Goal: Obtain resource: Obtain resource

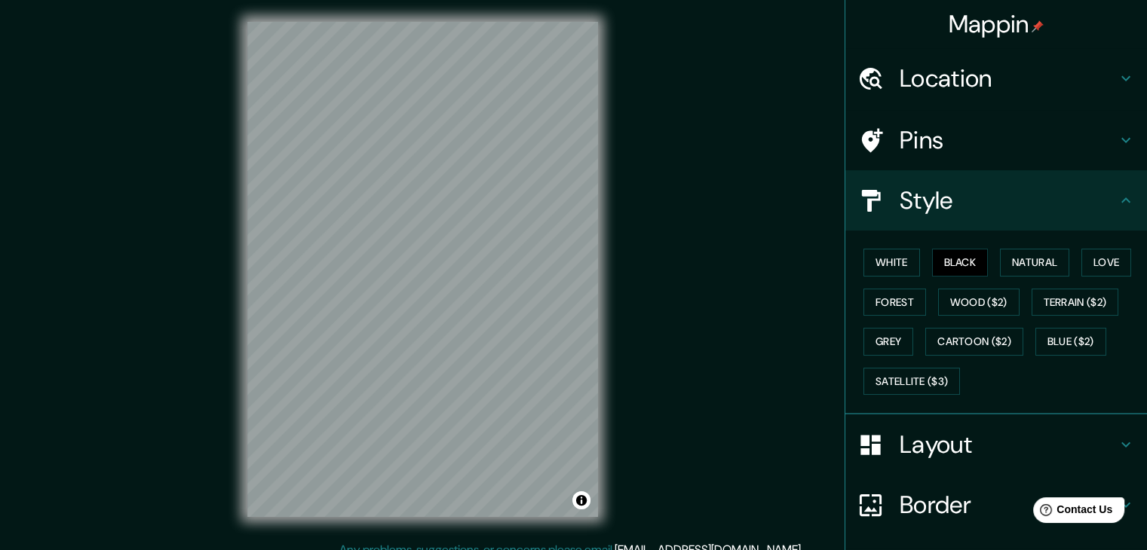
click at [1037, 426] on div "Layout" at bounding box center [996, 445] width 302 height 60
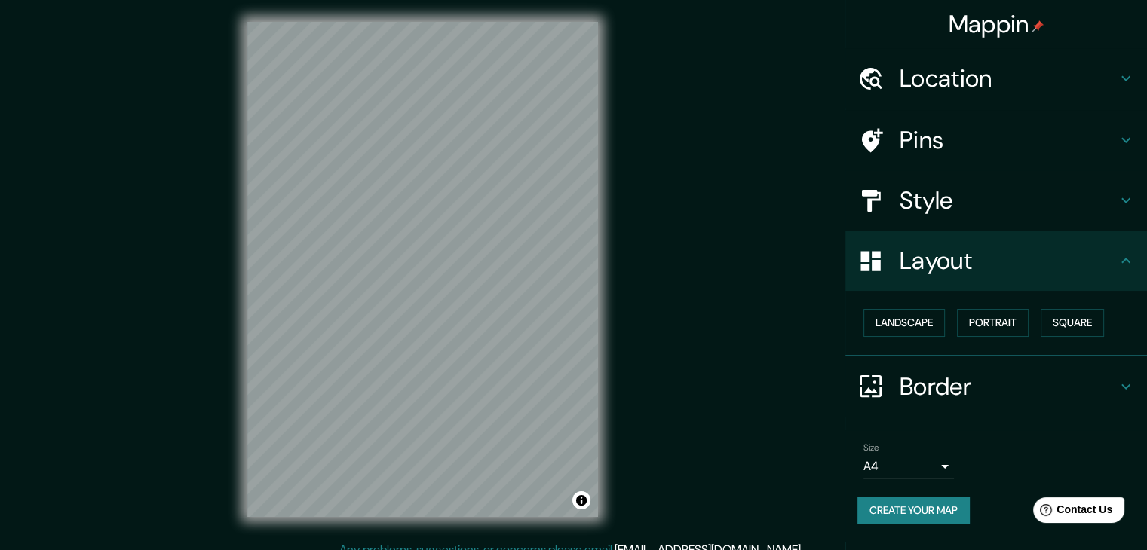
click at [903, 503] on button "Create your map" at bounding box center [913, 511] width 112 height 28
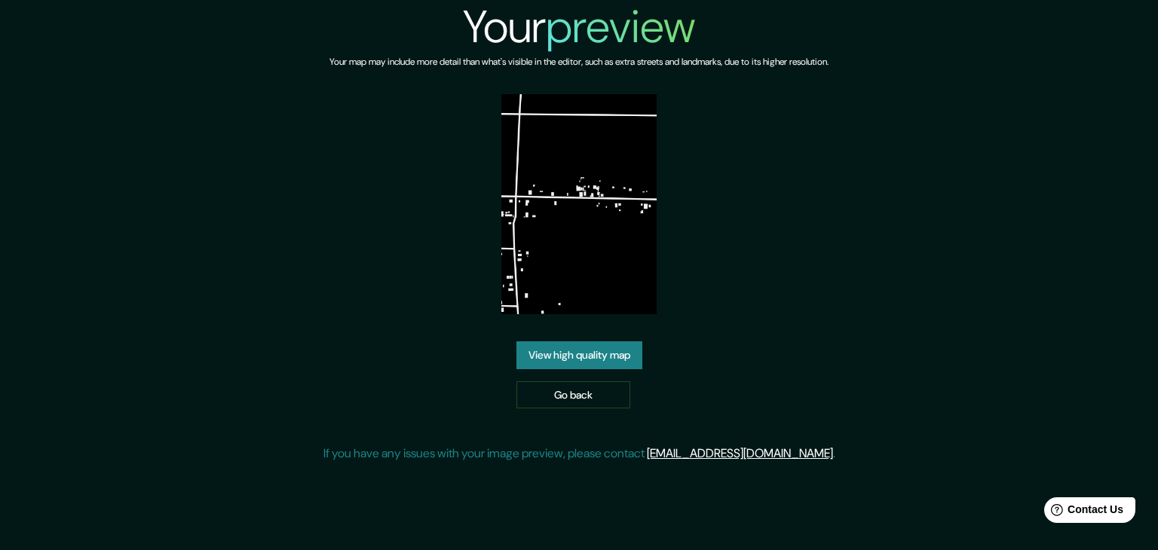
click at [623, 351] on link "View high quality map" at bounding box center [579, 355] width 126 height 28
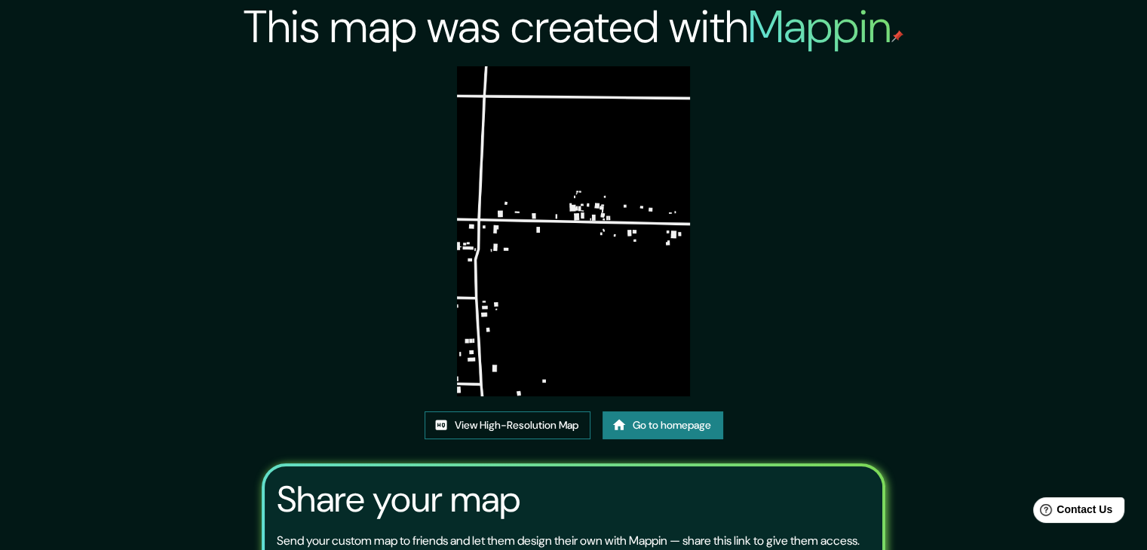
click at [551, 421] on link "View High-Resolution Map" at bounding box center [507, 426] width 166 height 28
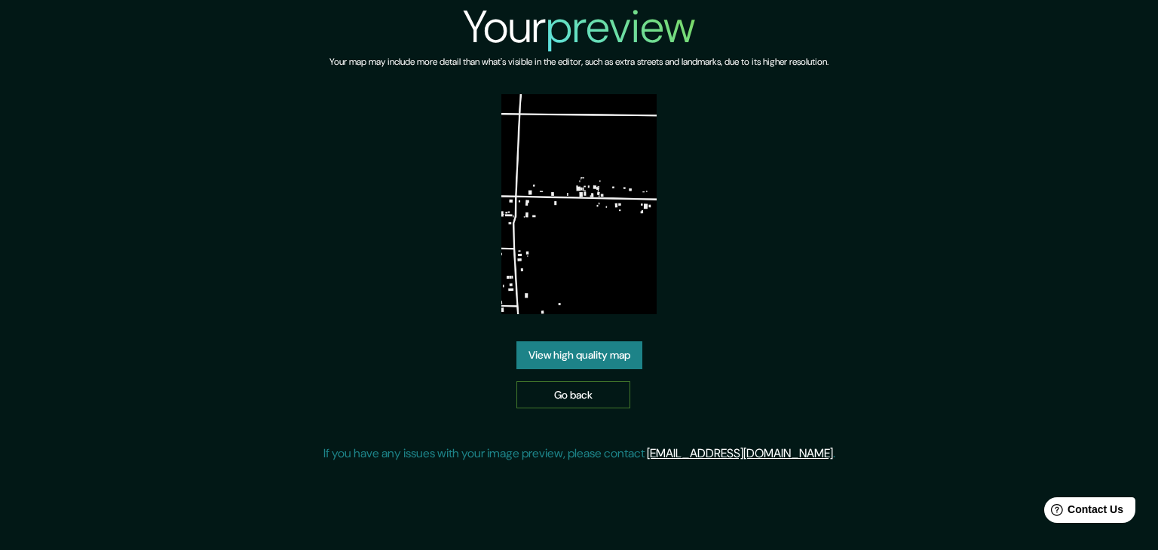
click at [550, 381] on link "Go back" at bounding box center [573, 395] width 114 height 28
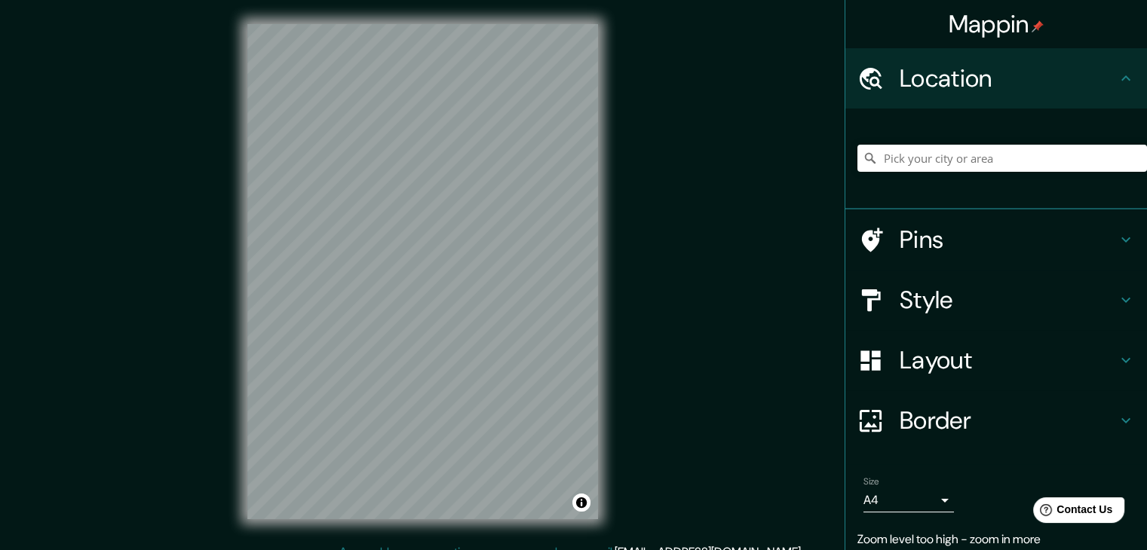
click at [930, 347] on h4 "Layout" at bounding box center [1007, 360] width 217 height 30
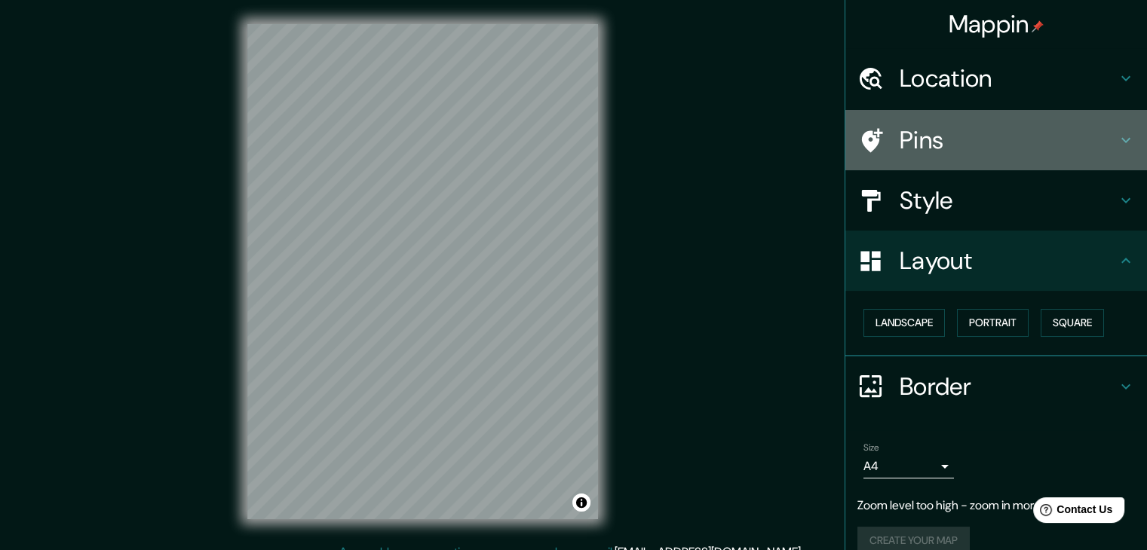
click at [986, 155] on div "Pins" at bounding box center [996, 140] width 302 height 60
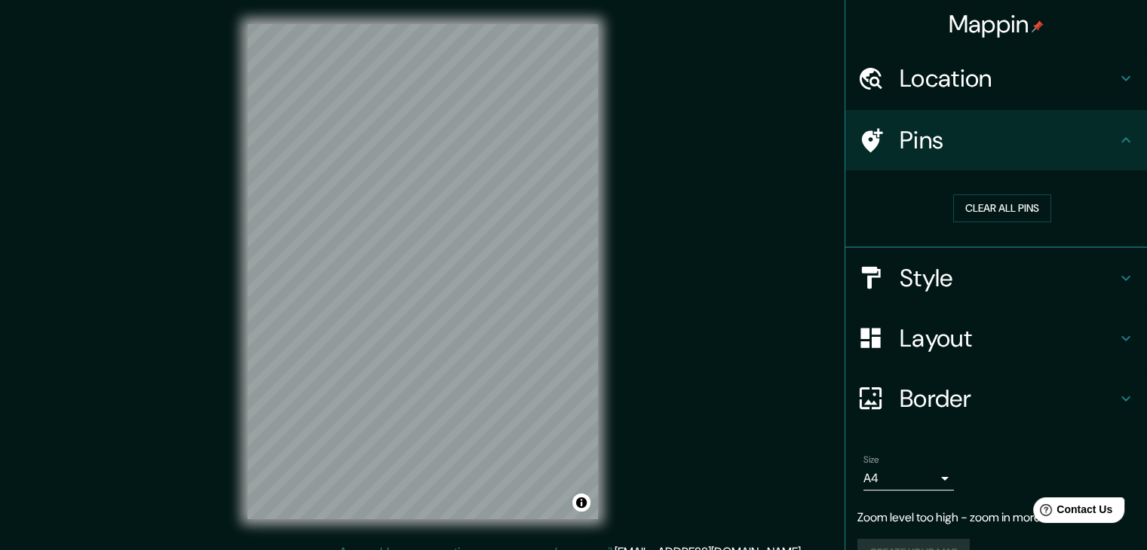
click at [944, 266] on h4 "Style" at bounding box center [1007, 278] width 217 height 30
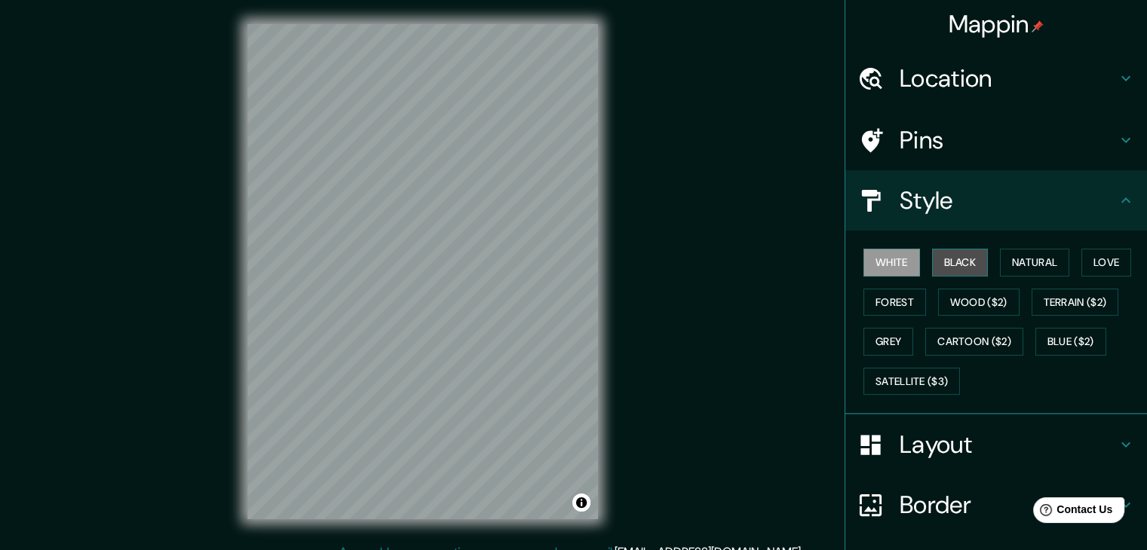
click at [955, 256] on button "Black" at bounding box center [960, 263] width 57 height 28
